Goal: Information Seeking & Learning: Check status

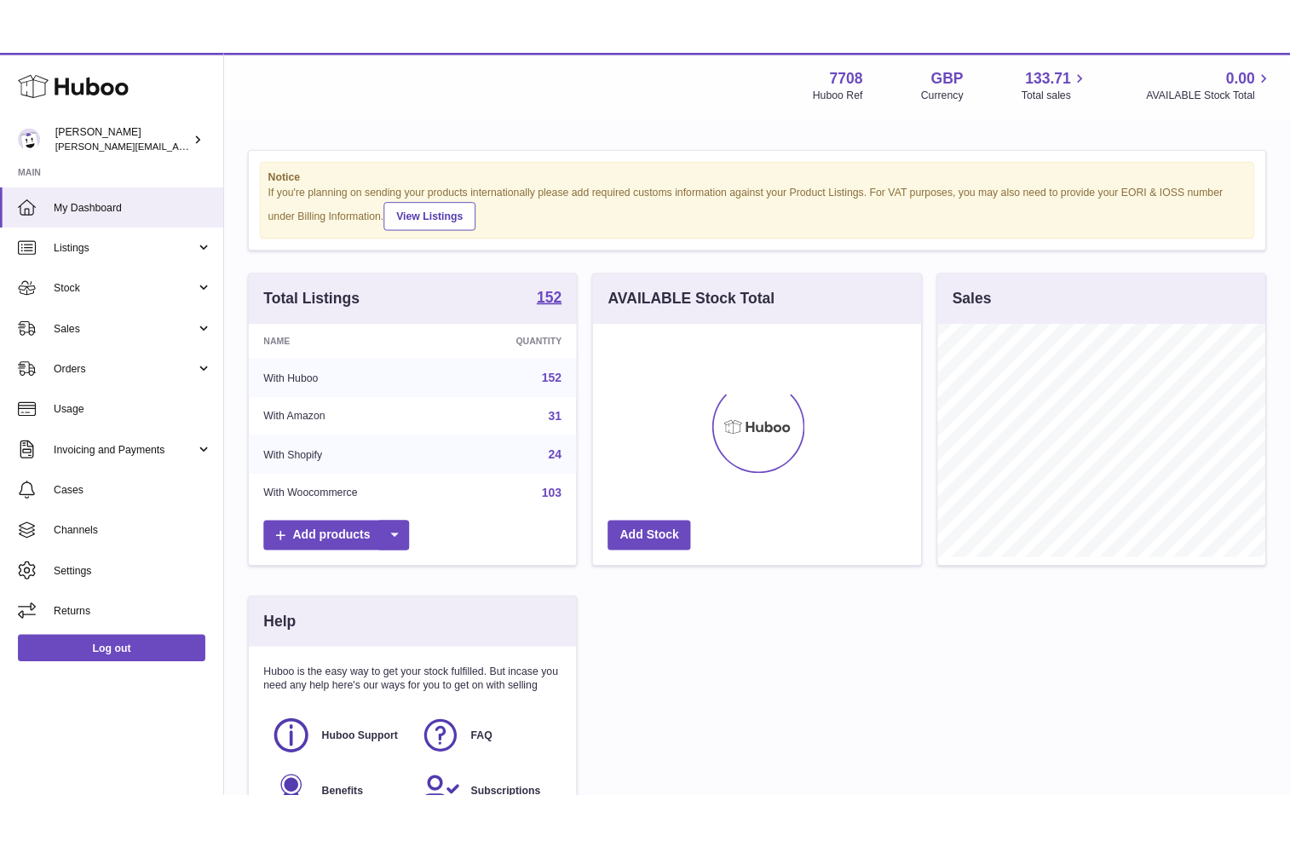
scroll to position [266, 375]
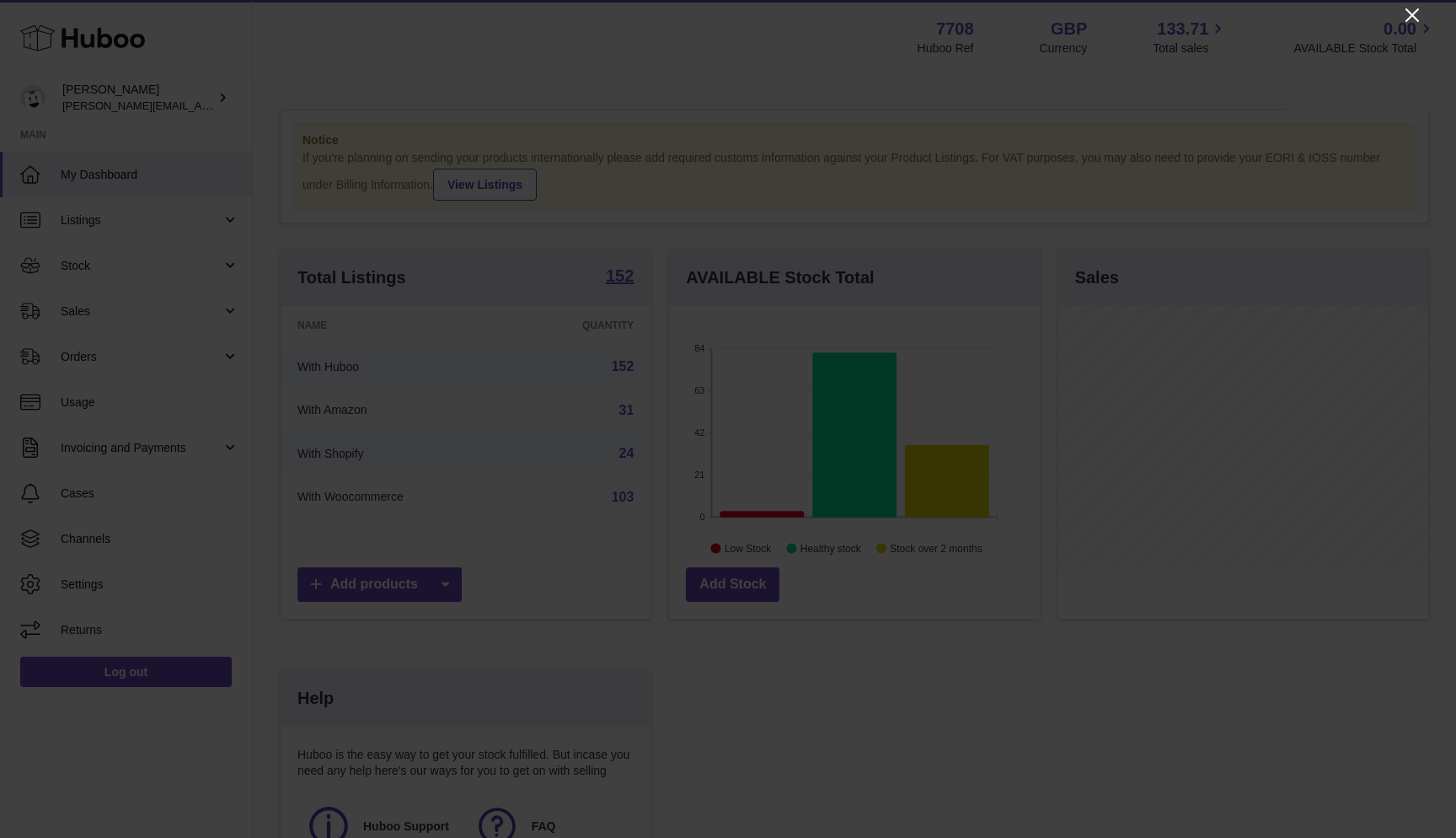
click at [1413, 17] on icon "Close" at bounding box center [1412, 16] width 14 height 14
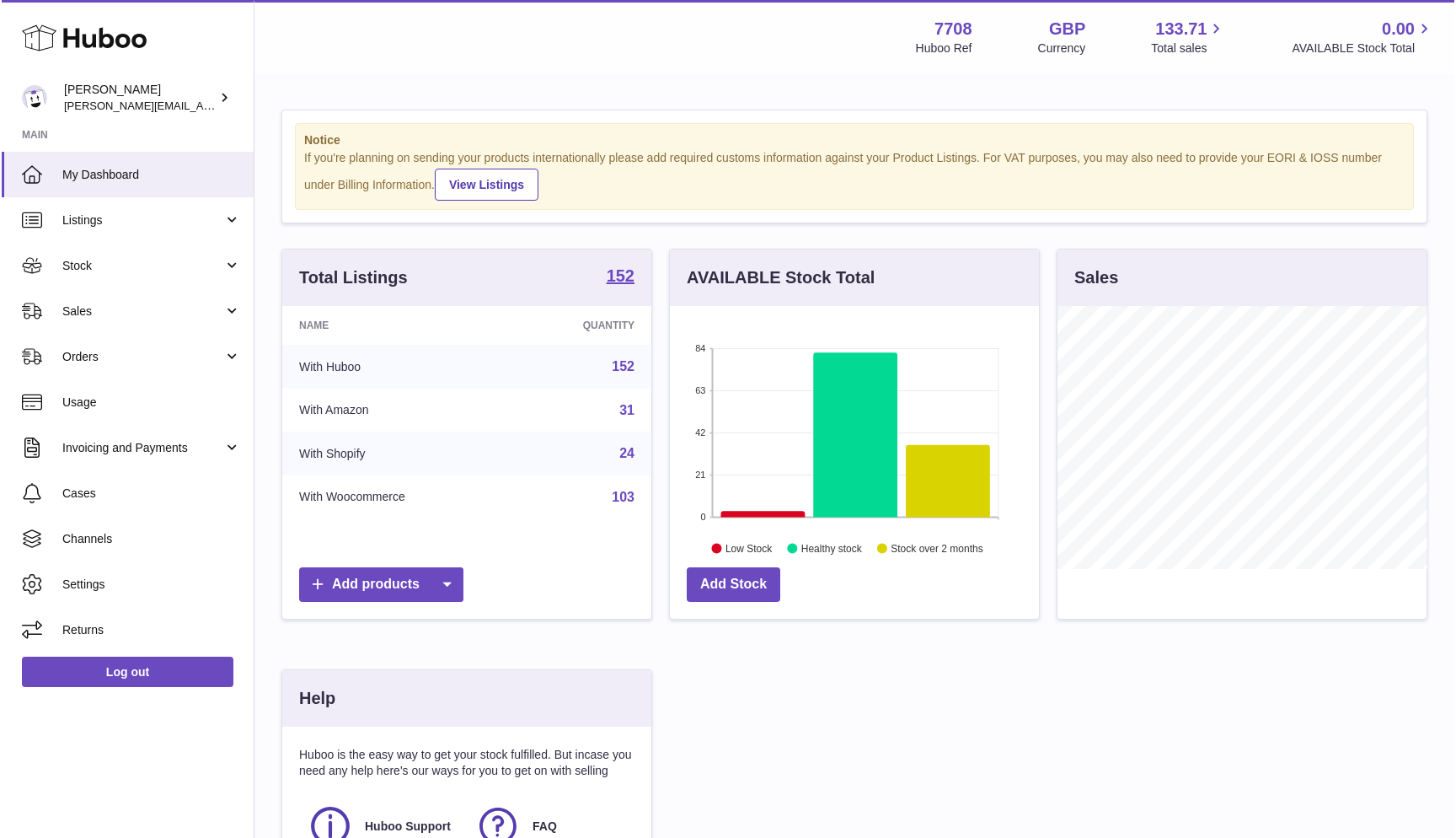
scroll to position [842596, 842281]
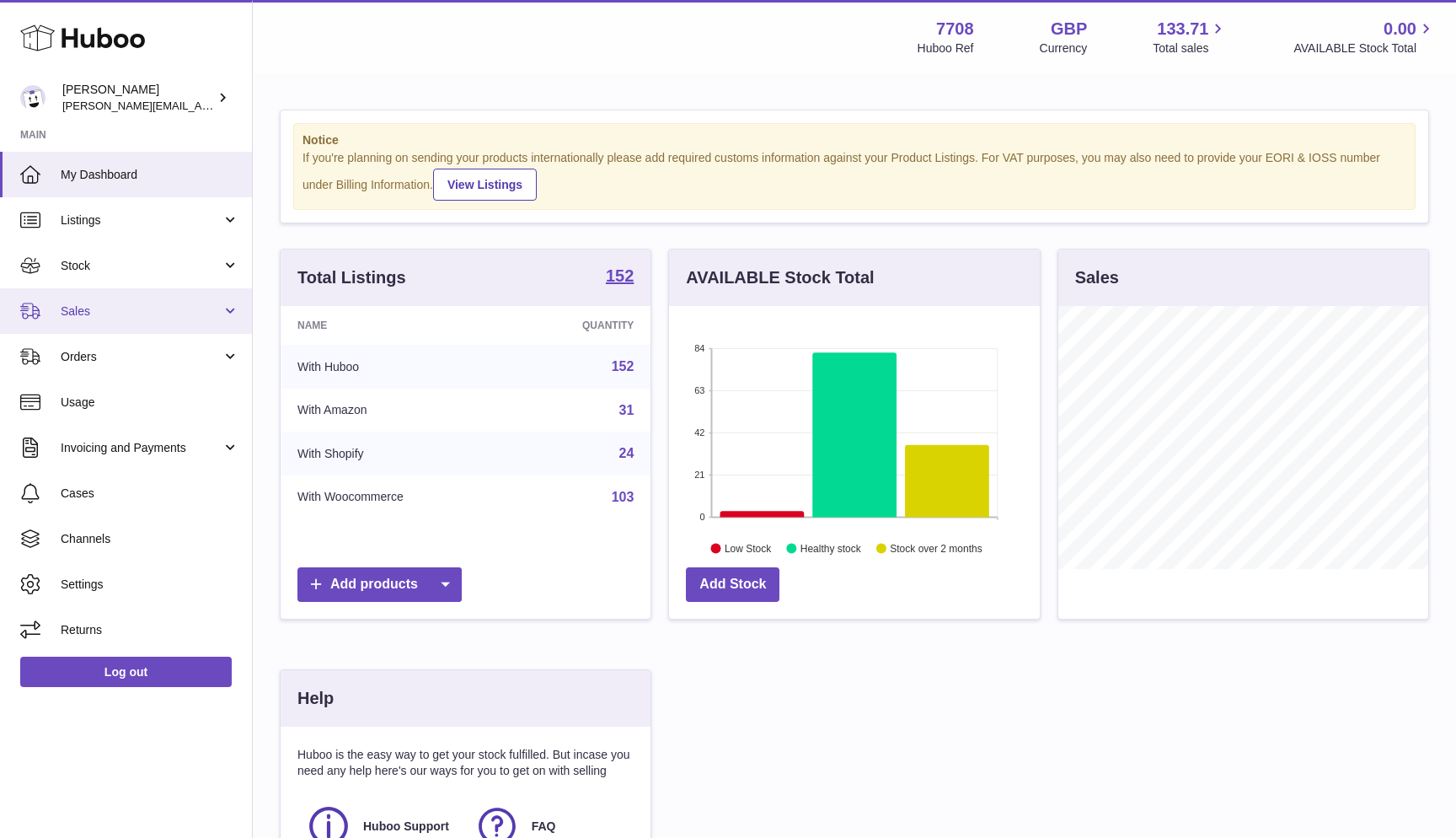
click at [123, 301] on link "Sales" at bounding box center [126, 311] width 252 height 46
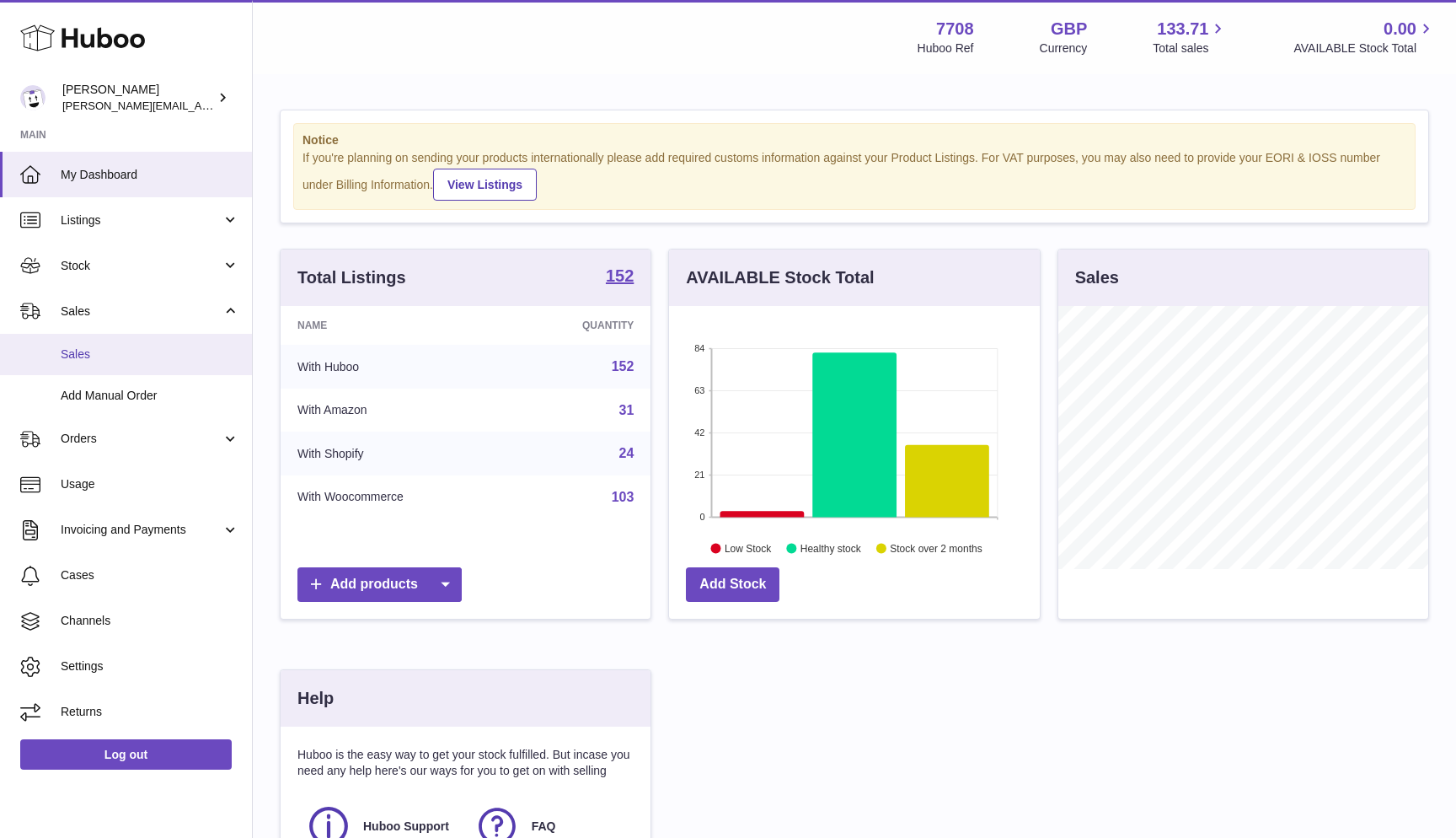
click at [100, 347] on span "Sales" at bounding box center [149, 354] width 179 height 16
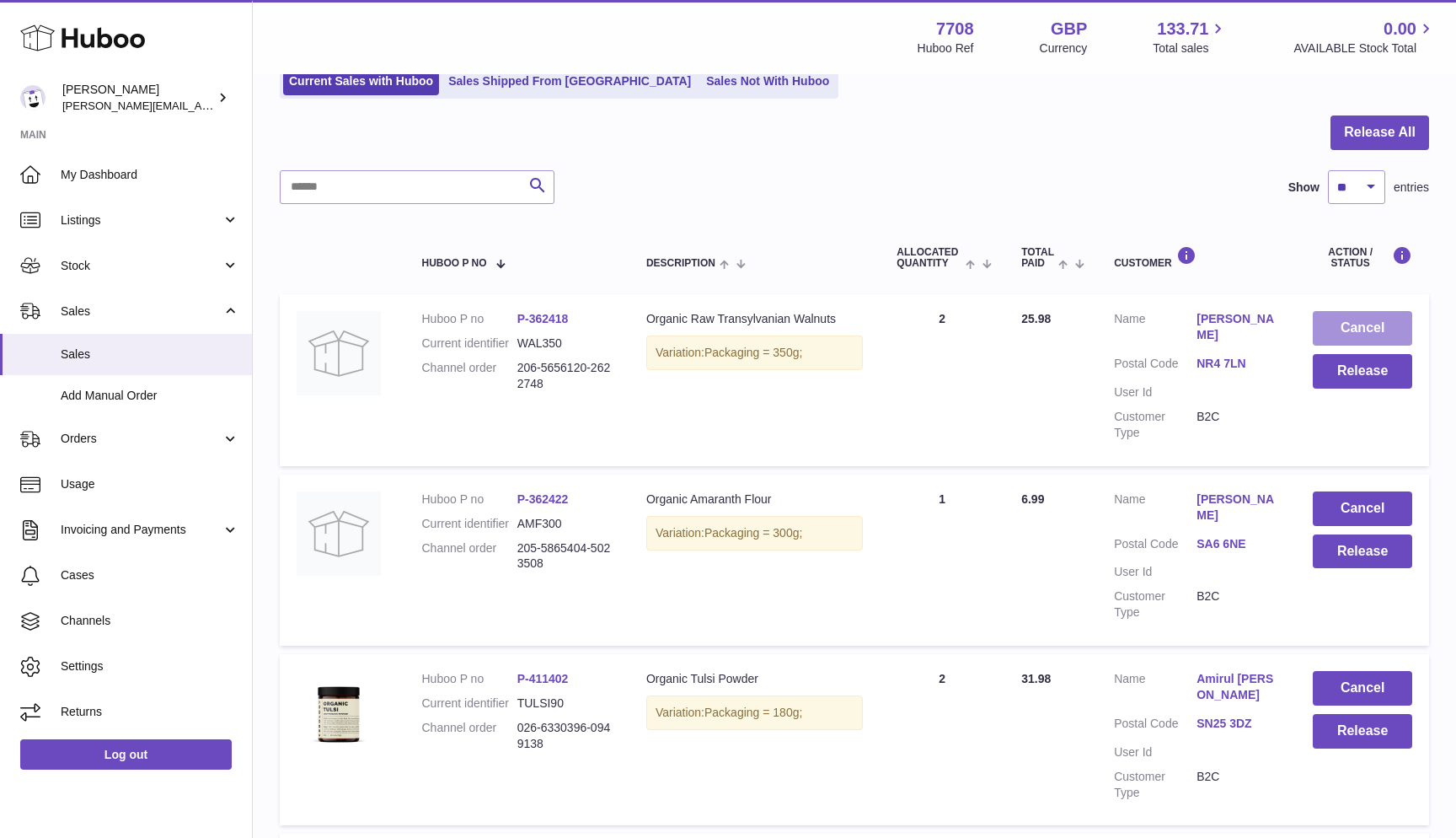
scroll to position [131, 0]
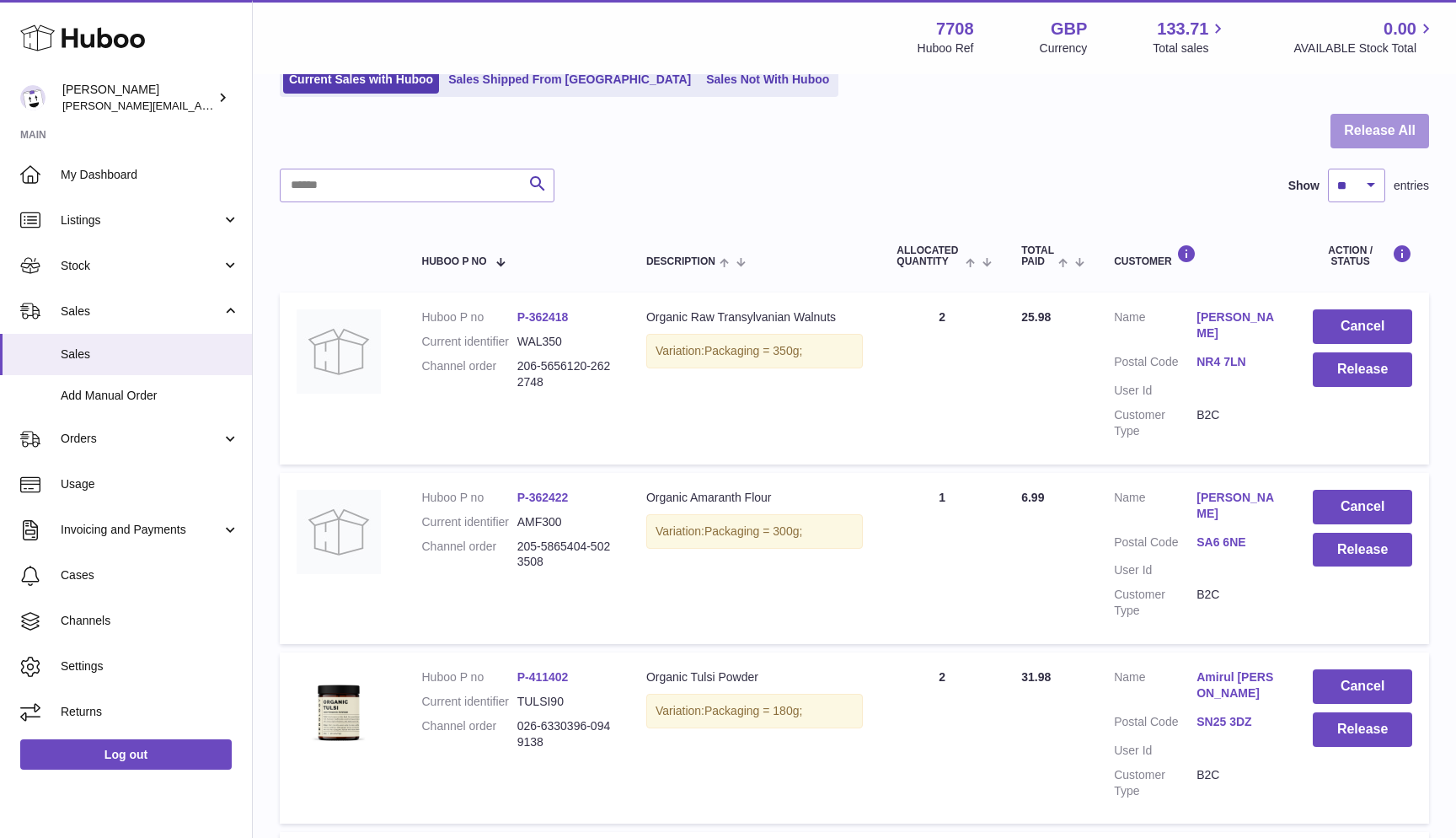
click at [1381, 129] on button "Release All" at bounding box center [1380, 131] width 99 height 35
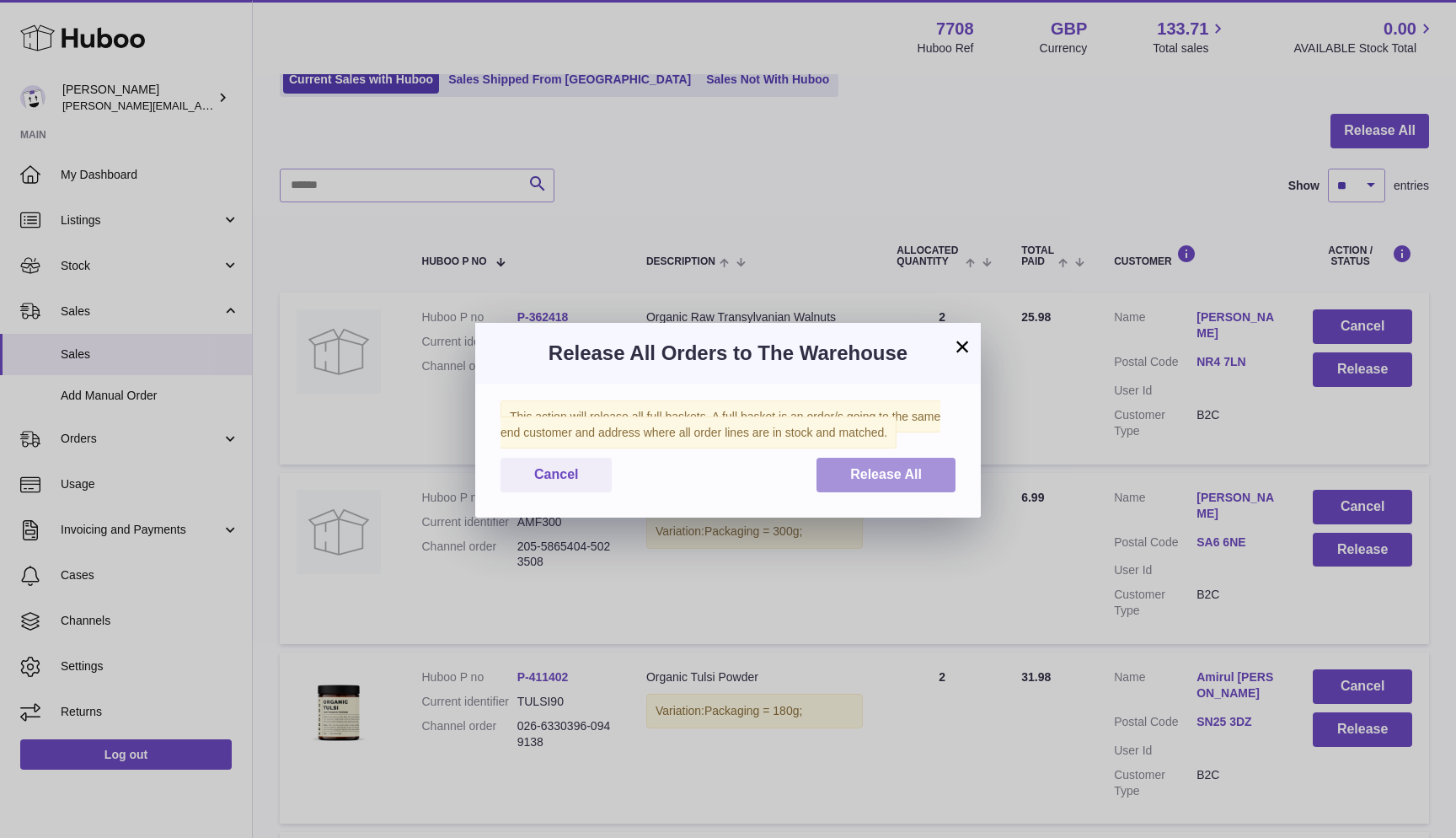
click at [869, 460] on button "Release All" at bounding box center [886, 475] width 139 height 35
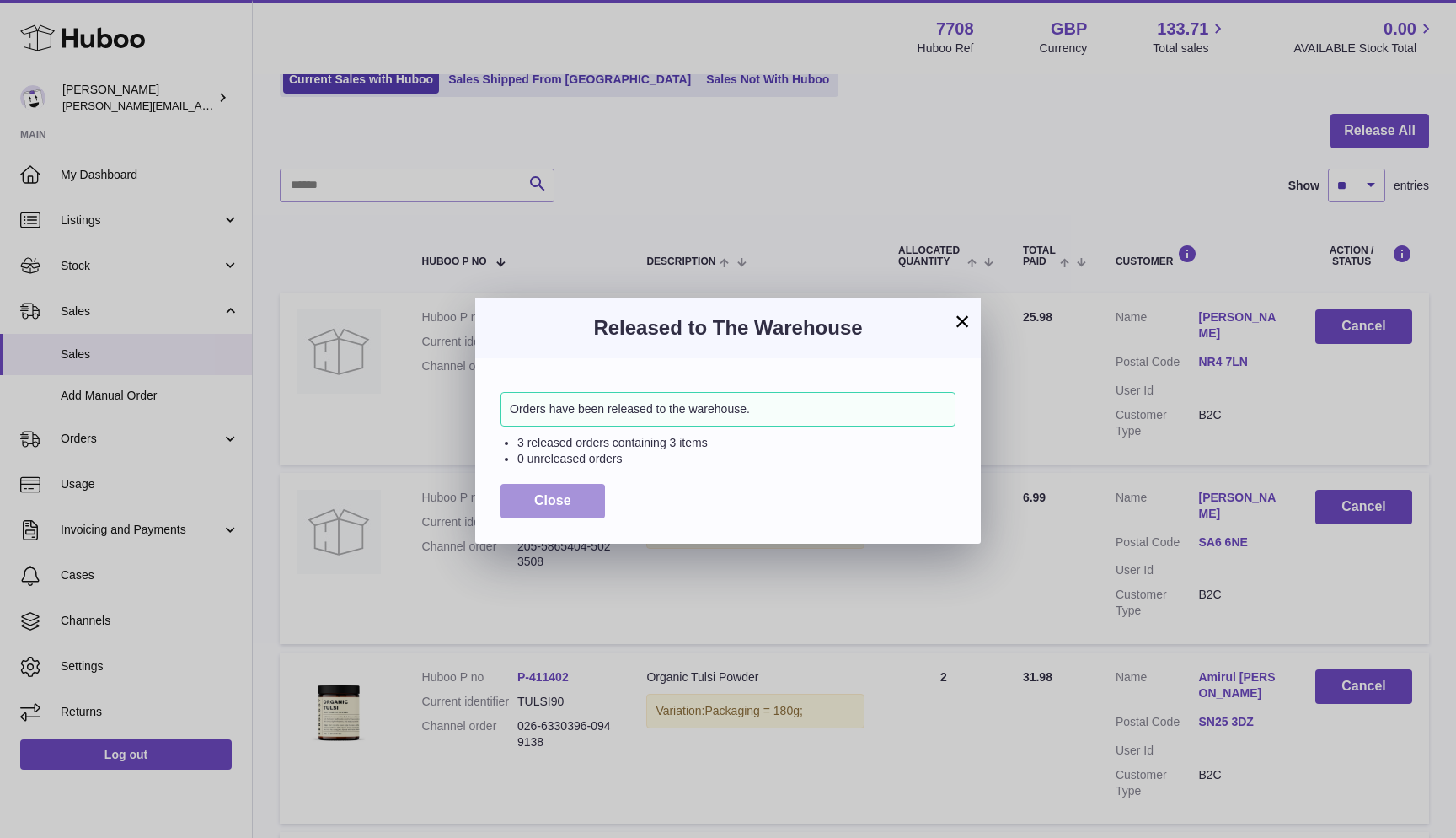
click at [529, 491] on button "Close" at bounding box center [553, 501] width 105 height 35
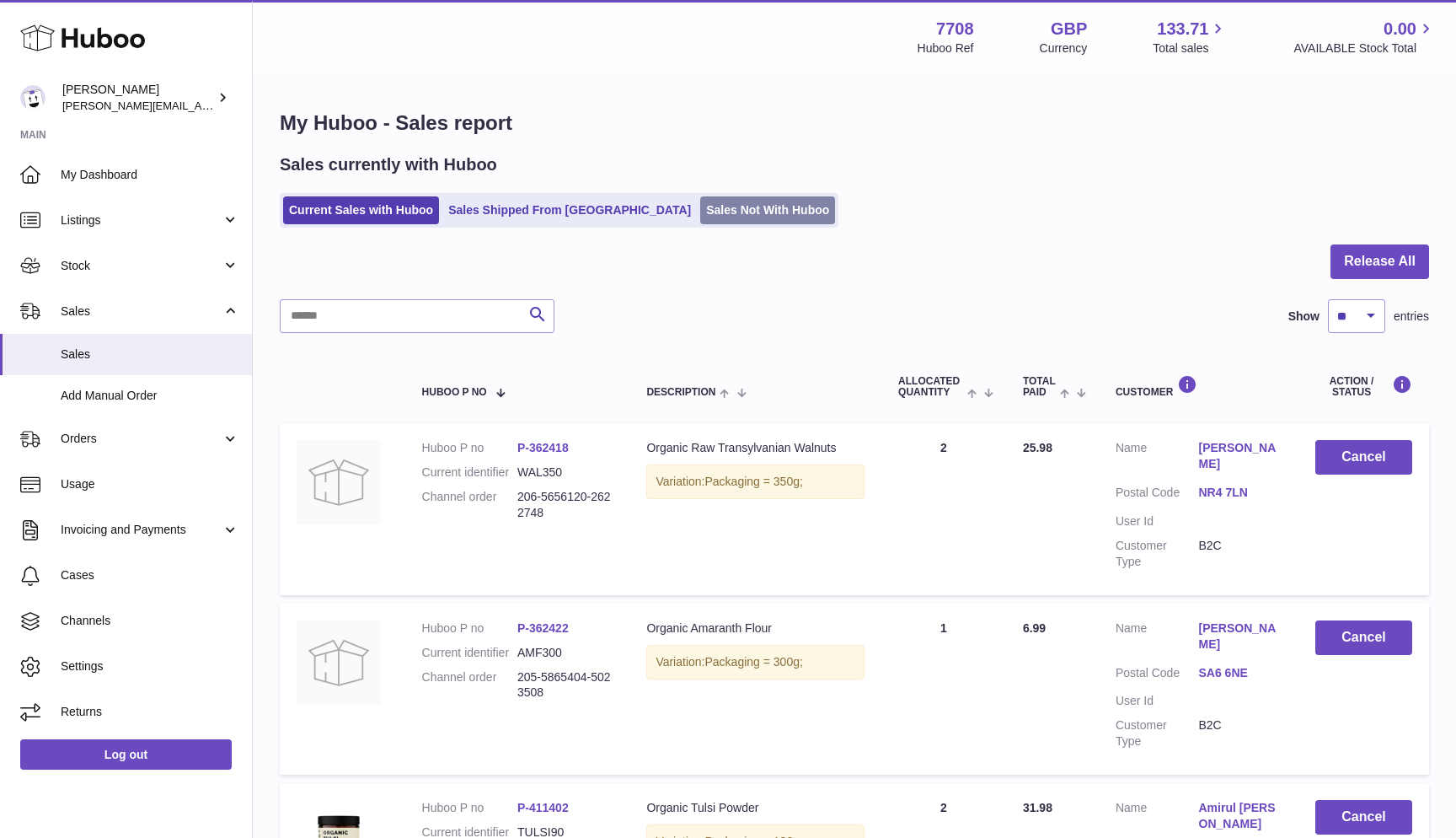
scroll to position [0, 0]
click at [700, 203] on link "Sales Not With Huboo" at bounding box center [768, 210] width 135 height 28
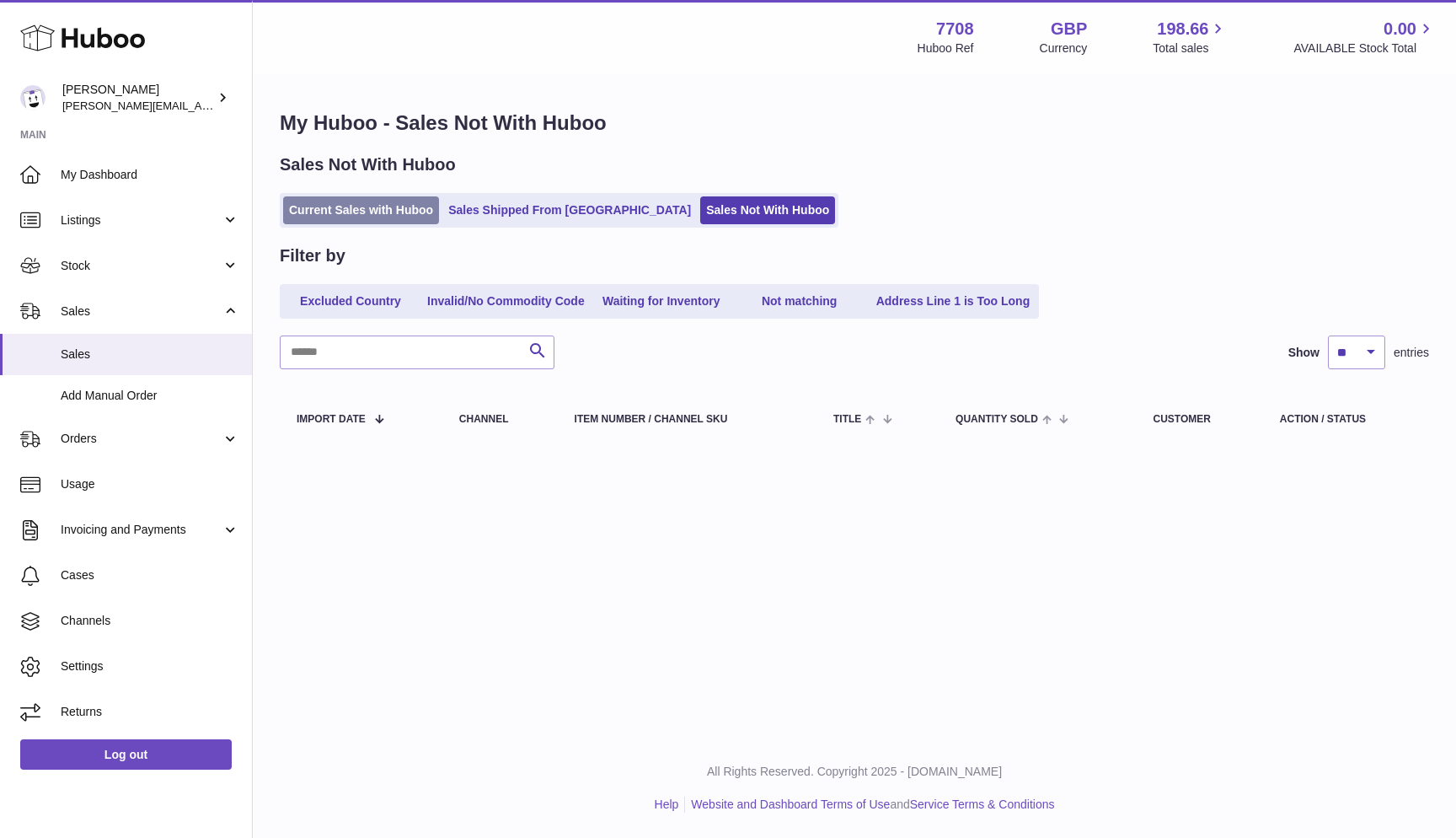
click at [376, 208] on link "Current Sales with Huboo" at bounding box center [361, 210] width 156 height 28
